Goal: Use online tool/utility: Utilize a website feature to perform a specific function

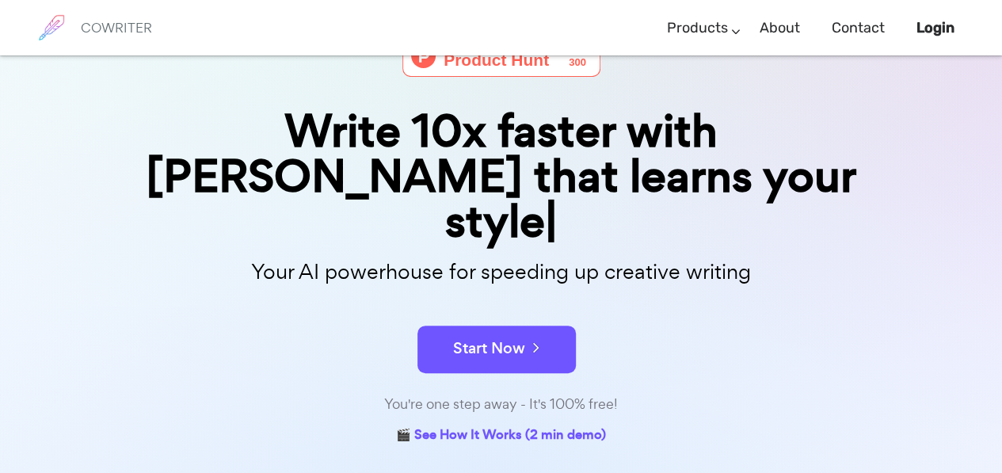
scroll to position [102, 0]
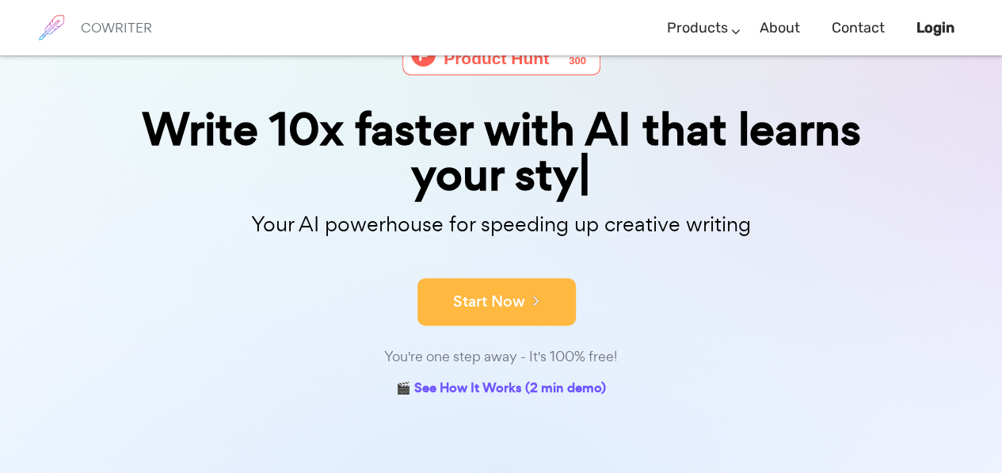
click at [489, 292] on button "Start Now" at bounding box center [496, 302] width 158 height 48
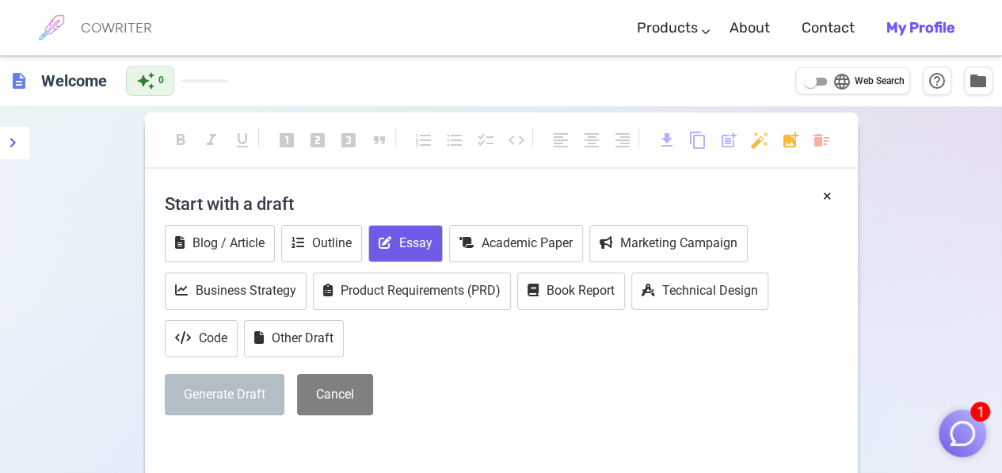
click at [432, 240] on button "Essay" at bounding box center [405, 243] width 74 height 37
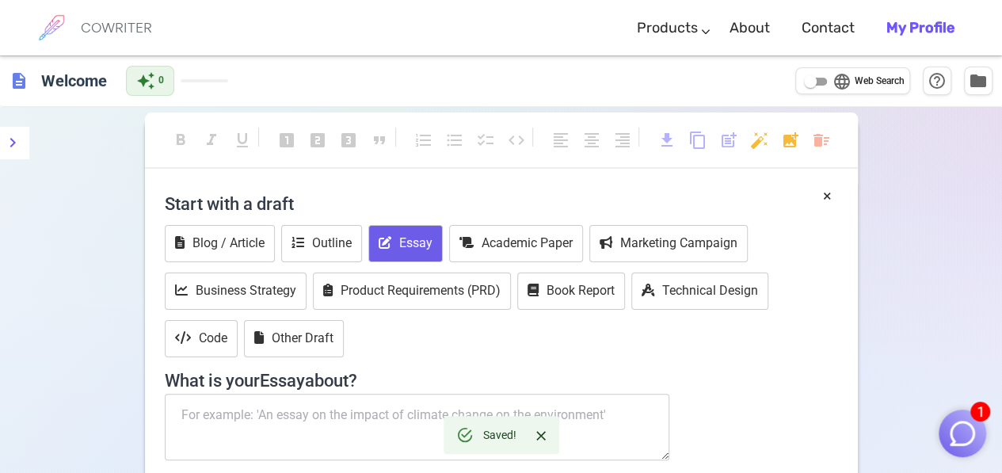
click at [408, 434] on textarea at bounding box center [417, 427] width 505 height 67
paste textarea "I need you to write me a 550 word essay over the secuirty councel. [PERSON_NAME…"
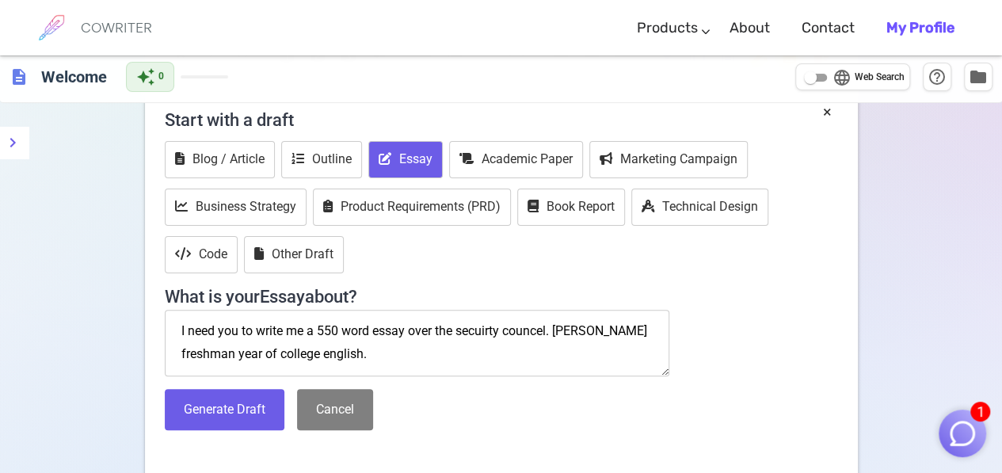
scroll to position [97, 0]
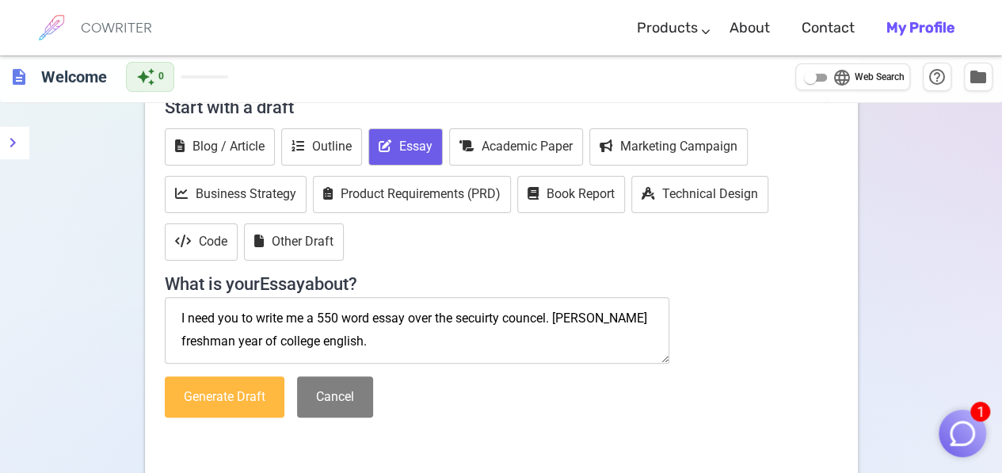
type textarea "I need you to write me a 550 word essay over the secuirty councel. [PERSON_NAME…"
click at [201, 404] on button "Generate Draft" at bounding box center [225, 397] width 120 height 42
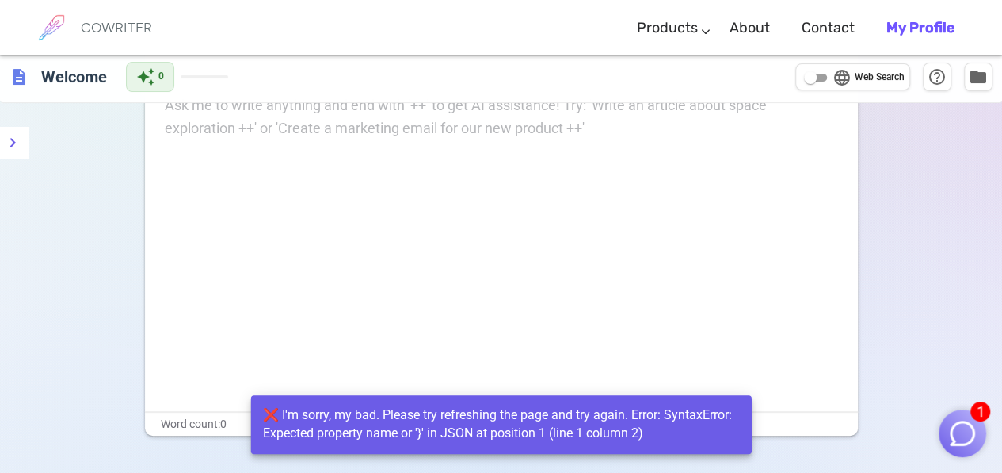
click at [997, 276] on div "format_bold format_italic format_underlined looks_one looks_two looks_3 format_…" at bounding box center [501, 281] width 1002 height 542
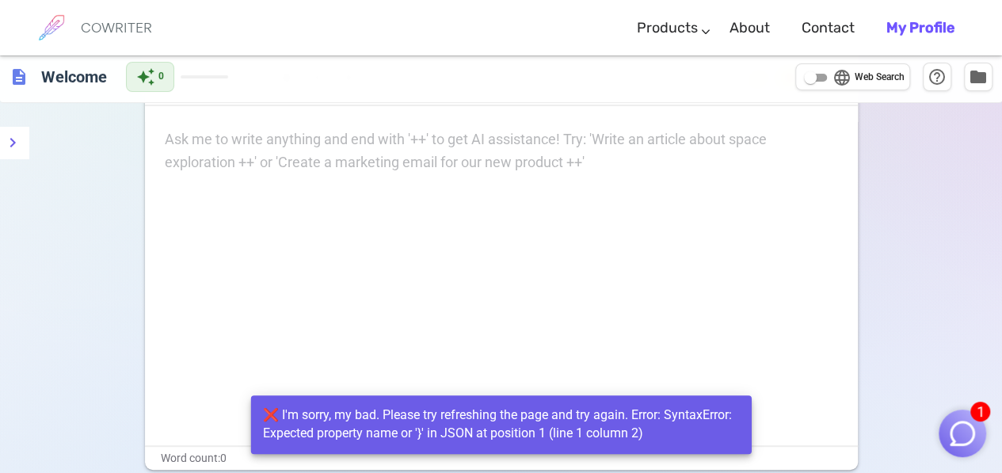
scroll to position [0, 0]
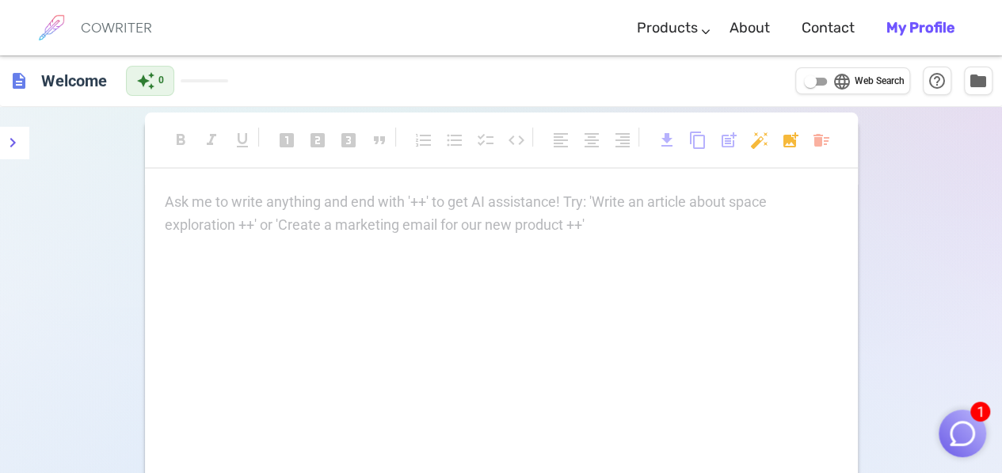
click at [447, 223] on div "Ask me to write anything and end with '++' to get AI assistance! Try: 'Write an…" at bounding box center [501, 214] width 673 height 46
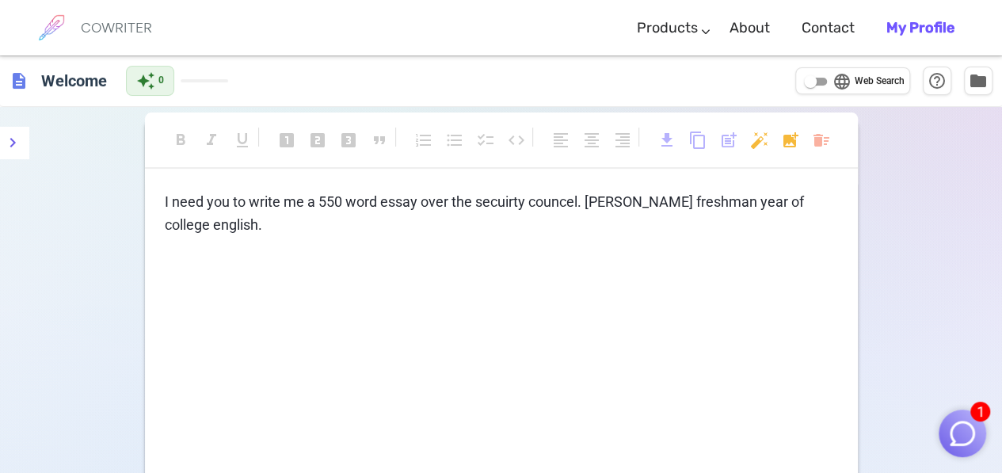
click at [114, 32] on h6 "COWRITER" at bounding box center [116, 28] width 71 height 14
click at [95, 75] on h6 "Welcome" at bounding box center [74, 80] width 78 height 32
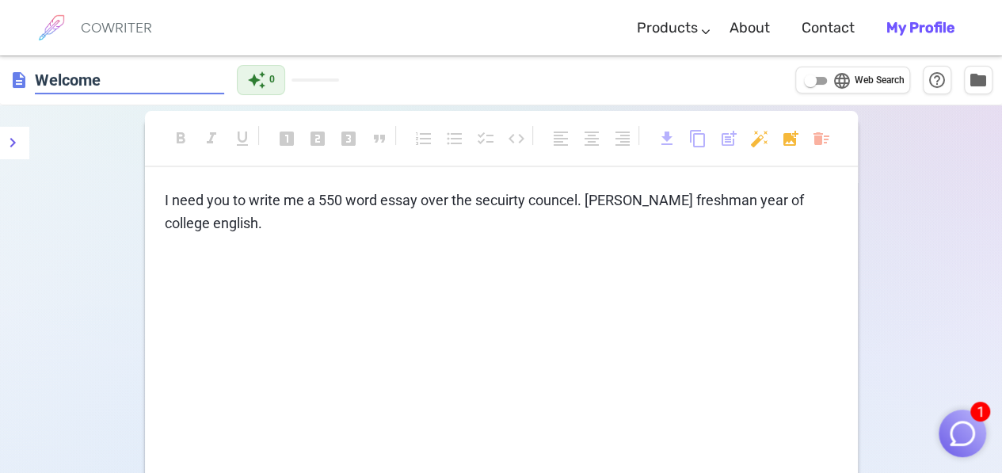
click at [12, 73] on span "description" at bounding box center [19, 79] width 19 height 19
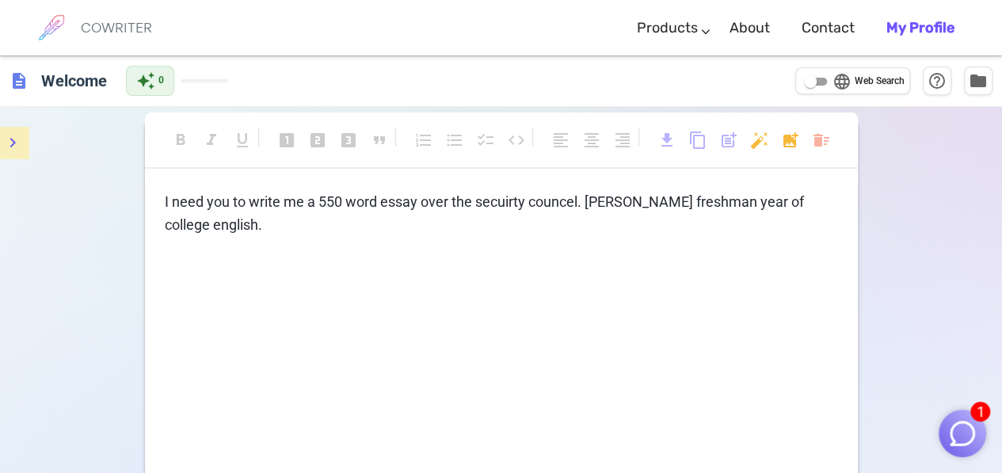
click at [8, 148] on icon "menu" at bounding box center [12, 142] width 19 height 19
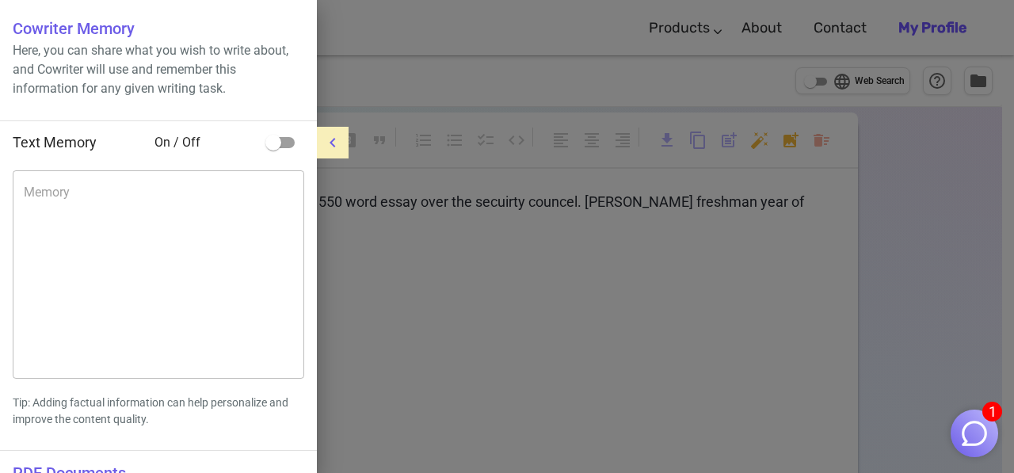
click at [544, 117] on div at bounding box center [507, 236] width 1014 height 473
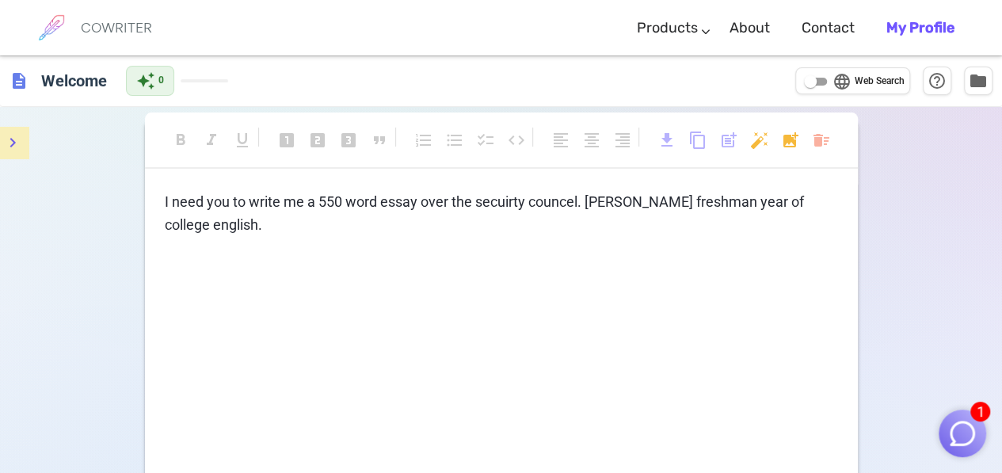
click at [911, 21] on b "My Profile" at bounding box center [920, 27] width 68 height 17
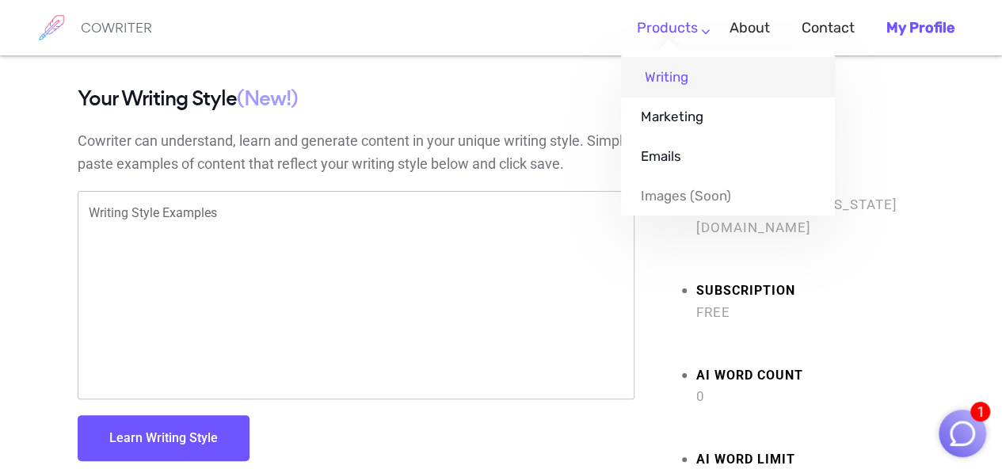
click at [671, 70] on link "Writing" at bounding box center [728, 77] width 214 height 40
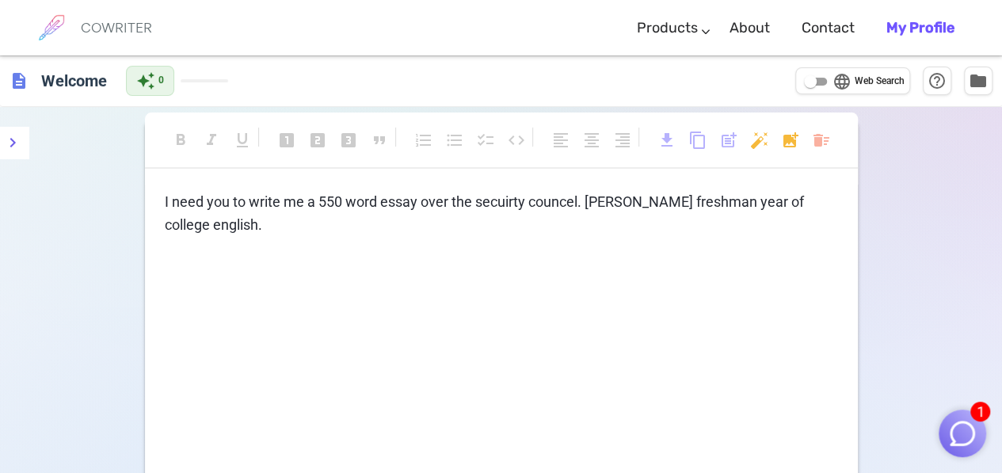
click at [938, 431] on button "1" at bounding box center [962, 433] width 48 height 48
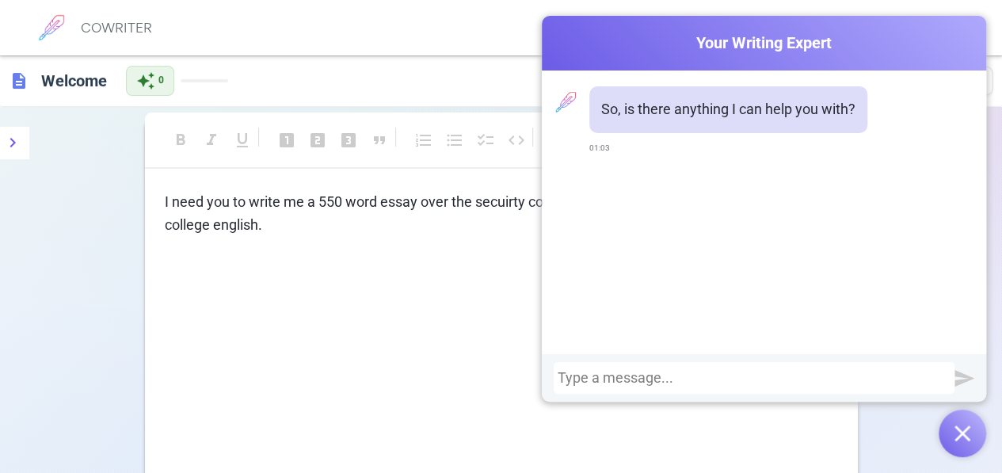
click at [679, 381] on div at bounding box center [754, 378] width 393 height 16
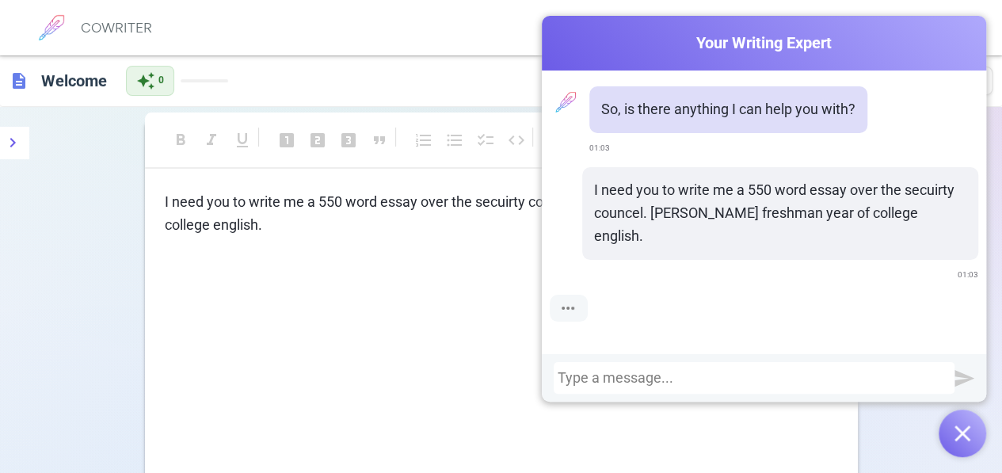
click at [635, 330] on div "So, is there anything I can help you with? 01:03 I need you to write me a 550 w…" at bounding box center [764, 212] width 444 height 284
click at [576, 295] on div at bounding box center [569, 308] width 38 height 27
